Goal: Task Accomplishment & Management: Manage account settings

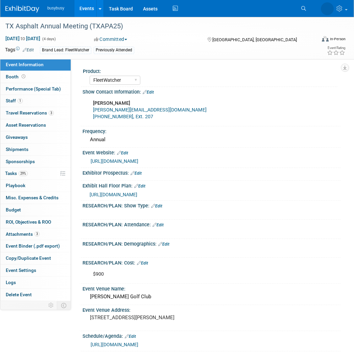
select select "FleetWatcher"
select select "Member"
click at [28, 11] on img at bounding box center [22, 9] width 34 height 7
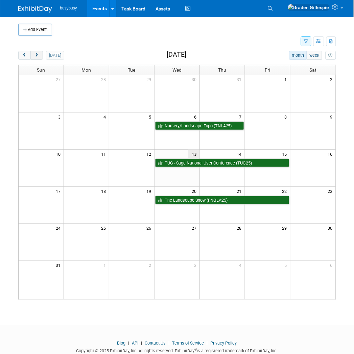
click at [36, 55] on span "next" at bounding box center [36, 55] width 5 height 4
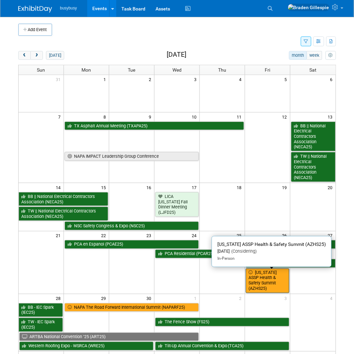
click at [275, 280] on link "[US_STATE] ASSP Health & Safety Summit (AZHS25)" at bounding box center [268, 280] width 44 height 25
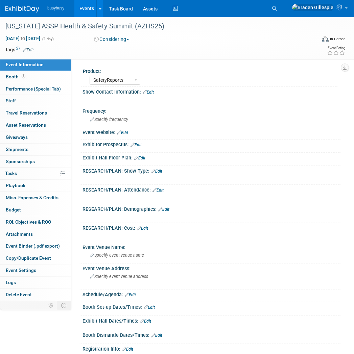
select select "SafetyReports"
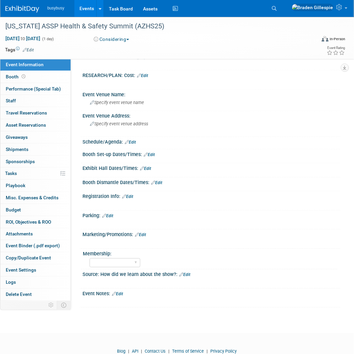
scroll to position [175, 0]
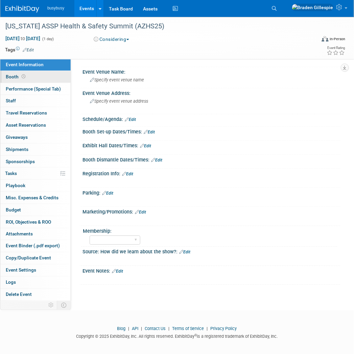
click at [42, 76] on link "Booth" at bounding box center [35, 77] width 70 height 12
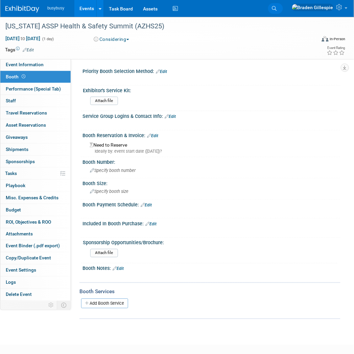
click at [283, 9] on link "Search" at bounding box center [275, 8] width 15 height 11
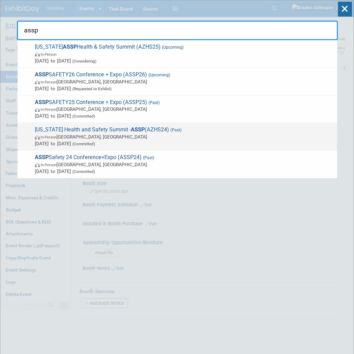
type input "assp"
click at [184, 140] on span "Sep 27, 2024 to Sep 27, 2024 (Committed)" at bounding box center [184, 143] width 299 height 7
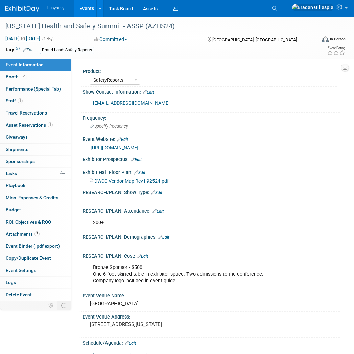
select select "SafetyReports"
click at [44, 76] on link "Booth" at bounding box center [35, 77] width 70 height 12
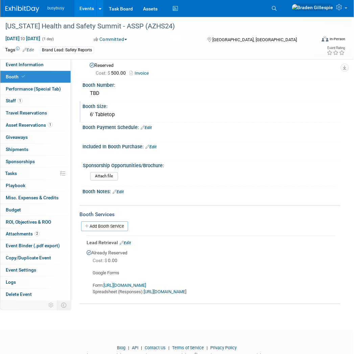
scroll to position [107, 0]
click at [186, 289] on link "https://docs.google.com/spreadsheets/d/1p9Jw37Z-QrBUdaMY_rub4bSPXK6lpRZnHX4twUR…" at bounding box center [165, 291] width 43 height 5
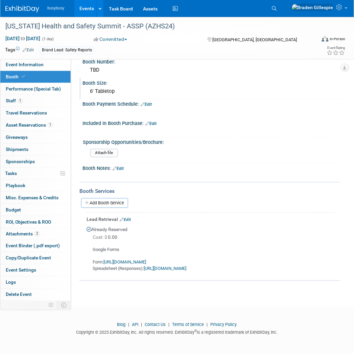
scroll to position [131, 0]
click at [277, 9] on icon at bounding box center [274, 8] width 5 height 5
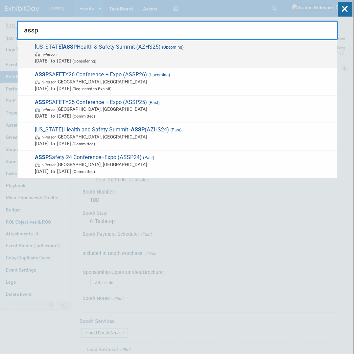
type input "assp"
click at [187, 54] on span "In-Person" at bounding box center [184, 54] width 299 height 7
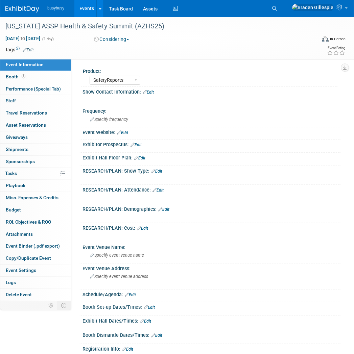
select select "SafetyReports"
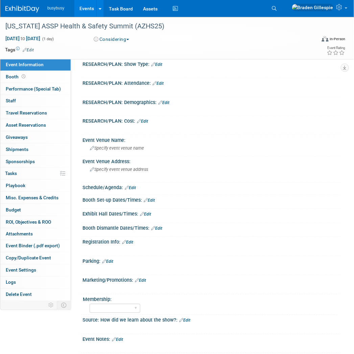
scroll to position [175, 0]
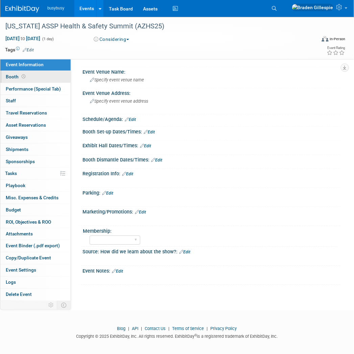
click at [49, 81] on link "Booth" at bounding box center [35, 77] width 70 height 12
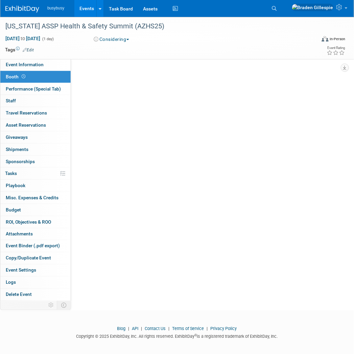
scroll to position [0, 0]
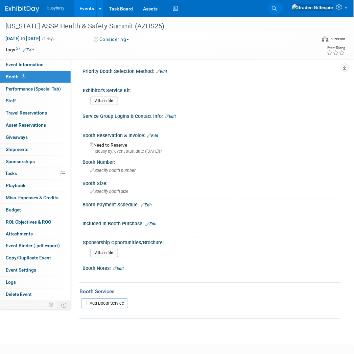
click at [277, 8] on icon at bounding box center [274, 8] width 5 height 5
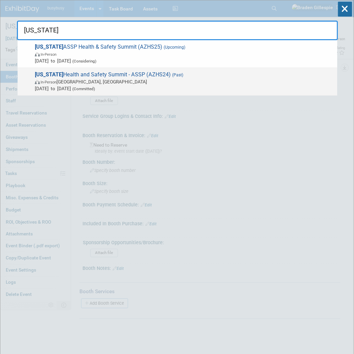
type input "arizona"
click at [245, 83] on span "In-Person Phoenix, AZ" at bounding box center [184, 81] width 299 height 7
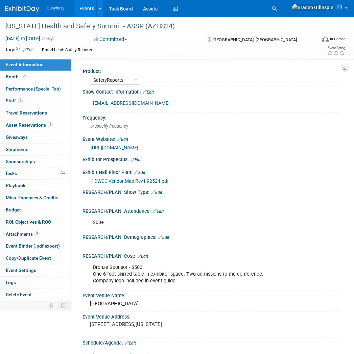
select select "SafetyReports"
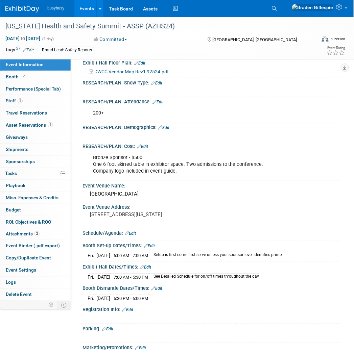
scroll to position [111, 0]
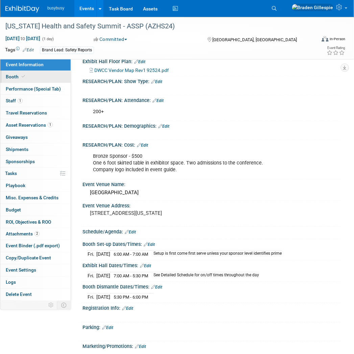
click at [57, 74] on link "Booth" at bounding box center [35, 77] width 70 height 12
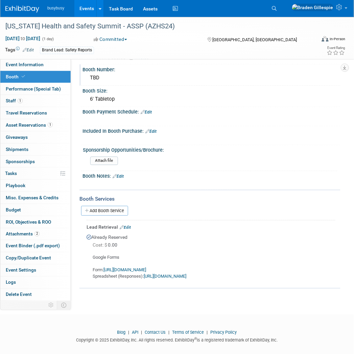
scroll to position [131, 0]
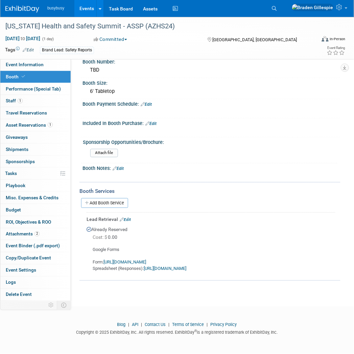
click at [178, 269] on link "[URL][DOMAIN_NAME]" at bounding box center [165, 268] width 43 height 5
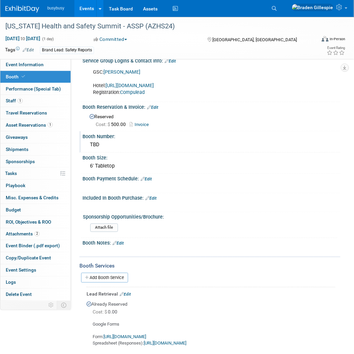
scroll to position [55, 0]
click at [283, 11] on link "Search" at bounding box center [275, 8] width 15 height 11
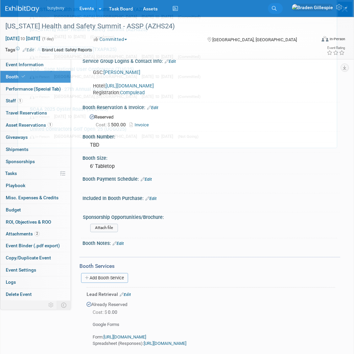
scroll to position [0, 0]
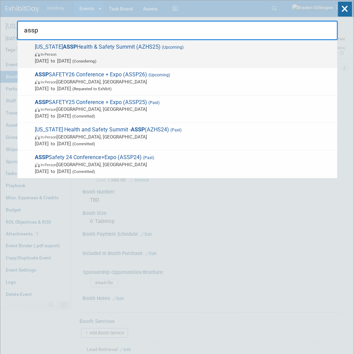
type input "assp"
click at [255, 44] on span "[US_STATE] ASSP Health & Safety Summit (AZHS25) (Upcoming) In-Person [DATE] to …" at bounding box center [183, 54] width 301 height 21
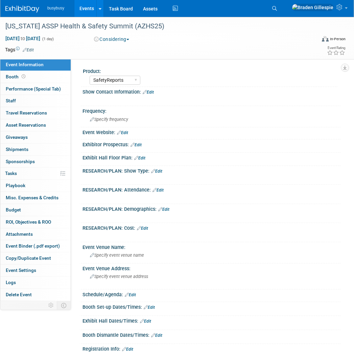
select select "SafetyReports"
click at [25, 10] on img at bounding box center [22, 9] width 34 height 7
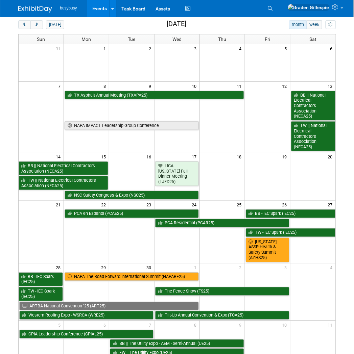
scroll to position [39, 0]
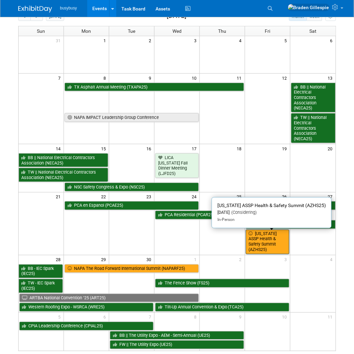
click at [277, 240] on link "[US_STATE] ASSP Health & Safety Summit (AZHS25)" at bounding box center [268, 242] width 44 height 25
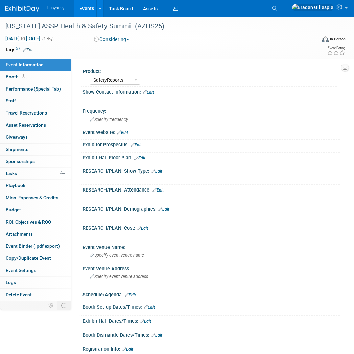
select select "SafetyReports"
click at [41, 40] on span "[DATE] to [DATE]" at bounding box center [22, 38] width 35 height 6
type input "[DATE]"
select select "8"
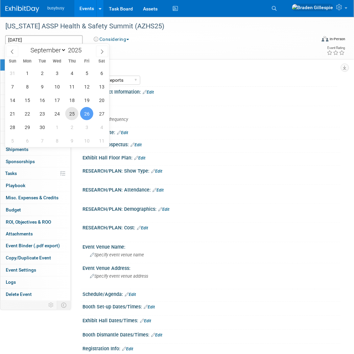
click at [72, 120] on span "25" at bounding box center [71, 113] width 13 height 13
type input "[DATE]"
click at [72, 120] on span "25" at bounding box center [71, 113] width 13 height 13
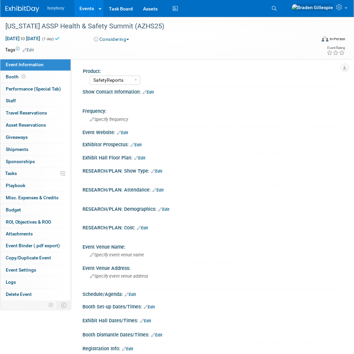
click at [21, 6] on img at bounding box center [22, 9] width 34 height 7
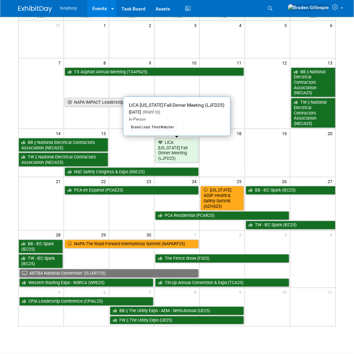
scroll to position [54, 0]
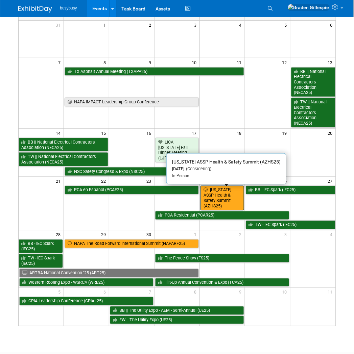
click at [213, 201] on link "[US_STATE] ASSP Health & Safety Summit (AZHS25)" at bounding box center [222, 198] width 44 height 25
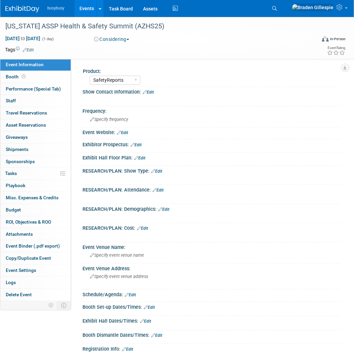
select select "SafetyReports"
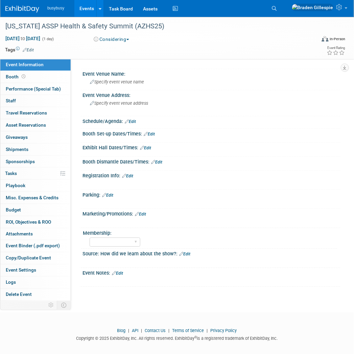
scroll to position [175, 0]
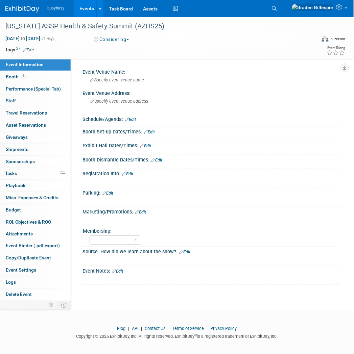
click at [154, 180] on div at bounding box center [187, 182] width 199 height 7
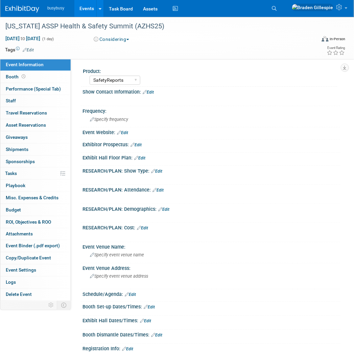
click at [125, 133] on link "Edit" at bounding box center [122, 132] width 11 height 5
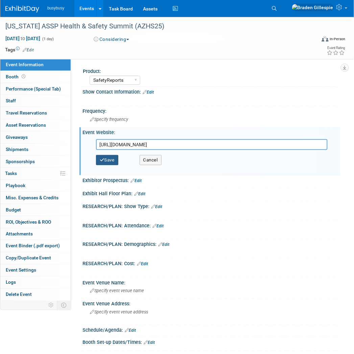
type input "[URL][DOMAIN_NAME]"
click at [113, 163] on button "Save" at bounding box center [107, 160] width 22 height 10
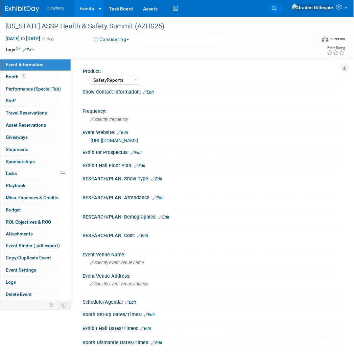
click at [283, 8] on link "Search" at bounding box center [275, 8] width 15 height 11
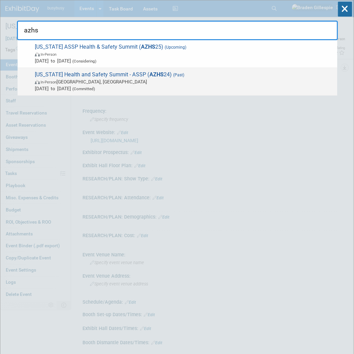
type input "azhs"
click at [267, 79] on span "In-Person Phoenix, AZ" at bounding box center [184, 81] width 299 height 7
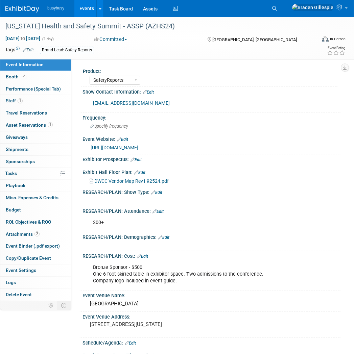
select select "SafetyReports"
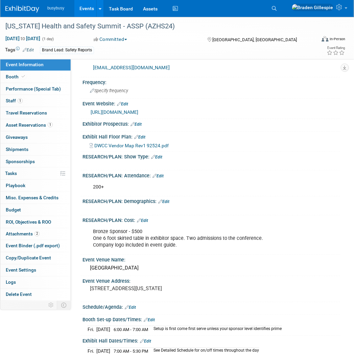
scroll to position [37, 0]
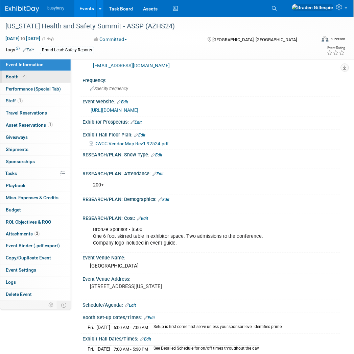
click at [43, 71] on link "Booth" at bounding box center [35, 77] width 70 height 12
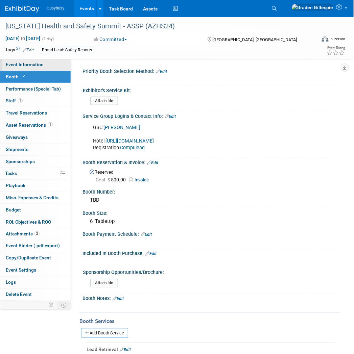
click at [46, 67] on link "Event Information" at bounding box center [35, 65] width 70 height 12
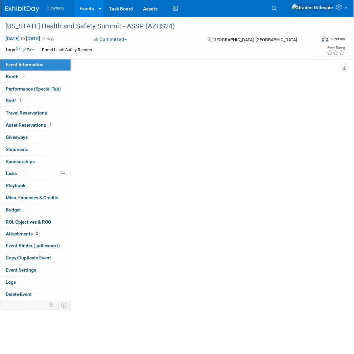
select select "SafetyReports"
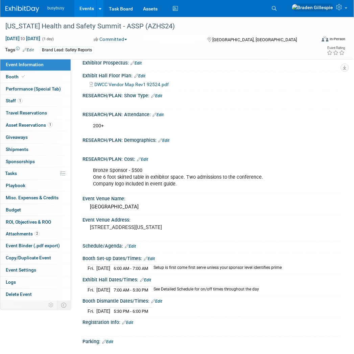
scroll to position [97, 0]
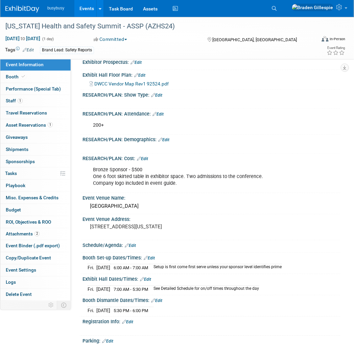
click at [25, 9] on img at bounding box center [22, 9] width 34 height 7
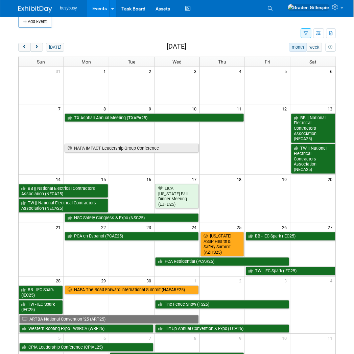
scroll to position [8, 0]
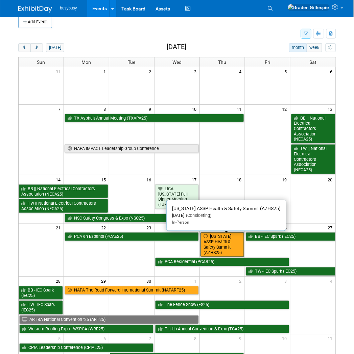
click at [217, 249] on link "[US_STATE] ASSP Health & Safety Summit (AZHS25)" at bounding box center [222, 244] width 44 height 25
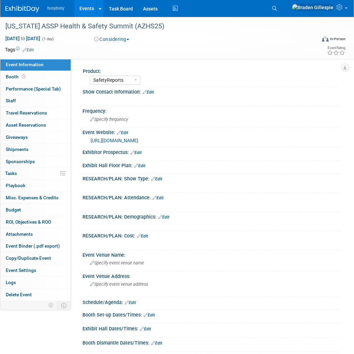
select select "SafetyReports"
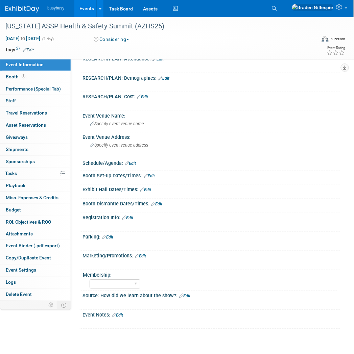
scroll to position [149, 0]
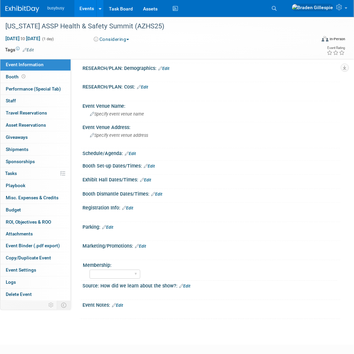
click at [119, 303] on link "Edit" at bounding box center [117, 305] width 11 height 5
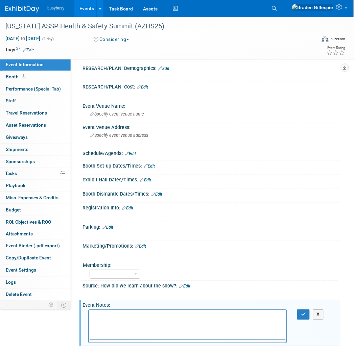
scroll to position [0, 0]
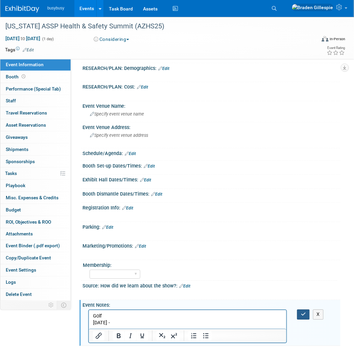
click at [300, 312] on button "button" at bounding box center [303, 315] width 12 height 10
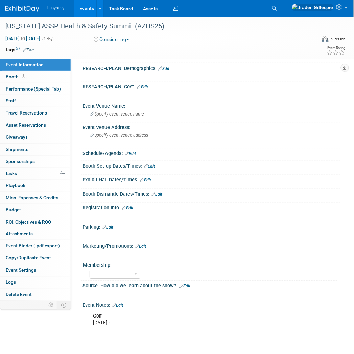
click at [12, 8] on img at bounding box center [22, 9] width 34 height 7
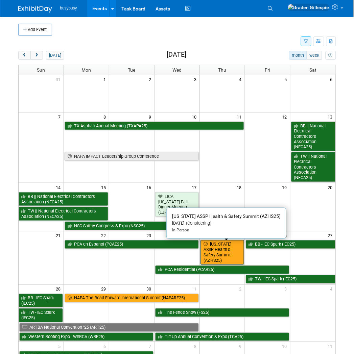
click at [221, 248] on link "[US_STATE] ASSP Health & Safety Summit (AZHS25)" at bounding box center [222, 252] width 44 height 25
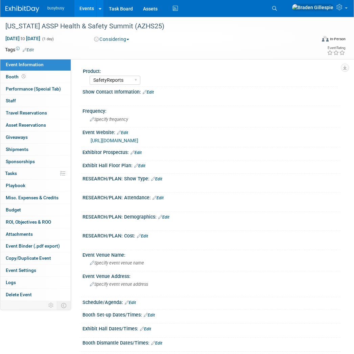
select select "SafetyReports"
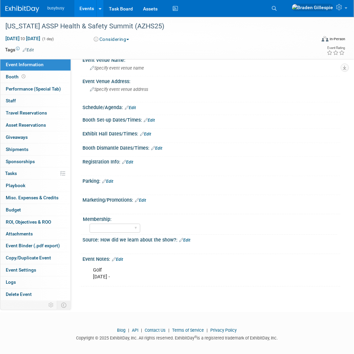
scroll to position [196, 0]
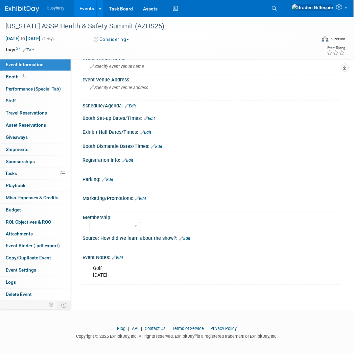
click at [122, 256] on link "Edit" at bounding box center [117, 258] width 11 height 5
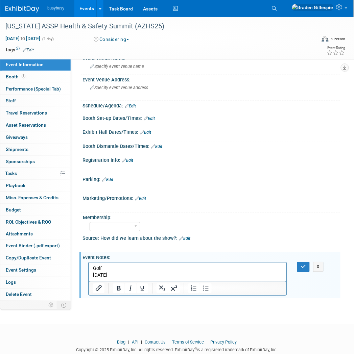
scroll to position [0, 0]
click at [124, 276] on p "Golf 8/13/25 -" at bounding box center [187, 272] width 189 height 14
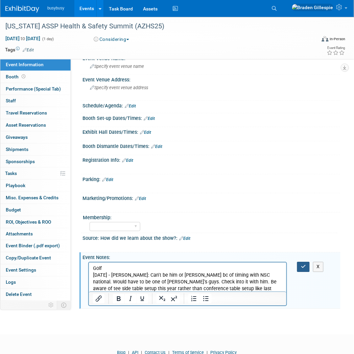
click at [300, 262] on button "button" at bounding box center [303, 267] width 12 height 10
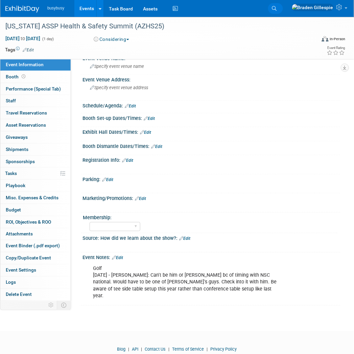
click at [277, 7] on icon at bounding box center [274, 8] width 5 height 5
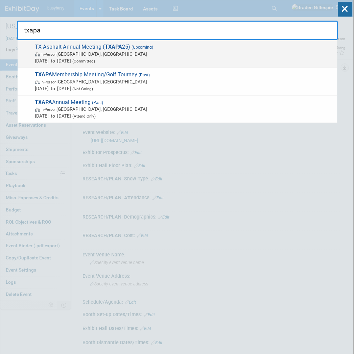
type input "txapa"
click at [250, 54] on span "In-Person San Antonio, TX" at bounding box center [184, 54] width 299 height 7
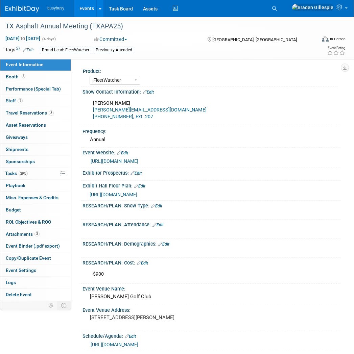
select select "FleetWatcher"
select select "Member"
